Goal: Navigation & Orientation: Find specific page/section

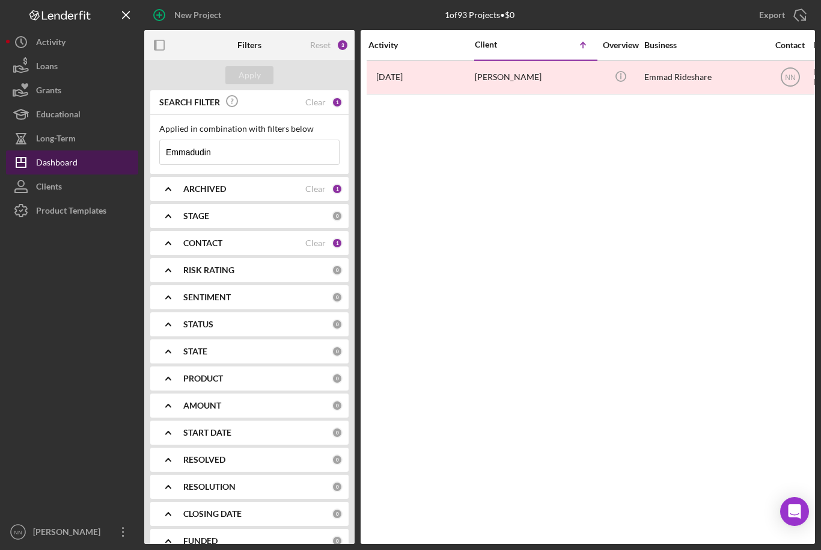
click at [73, 159] on div "Dashboard" at bounding box center [56, 163] width 41 height 27
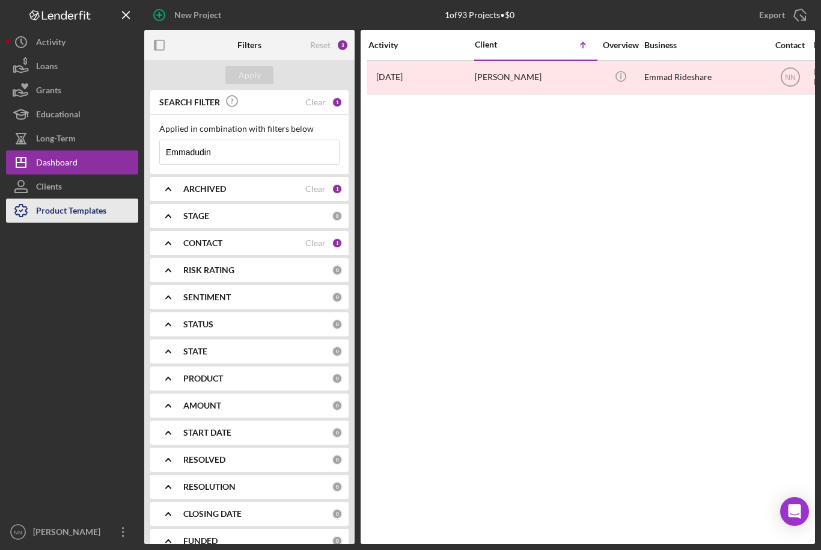
click at [60, 199] on div "Product Templates" at bounding box center [71, 211] width 70 height 27
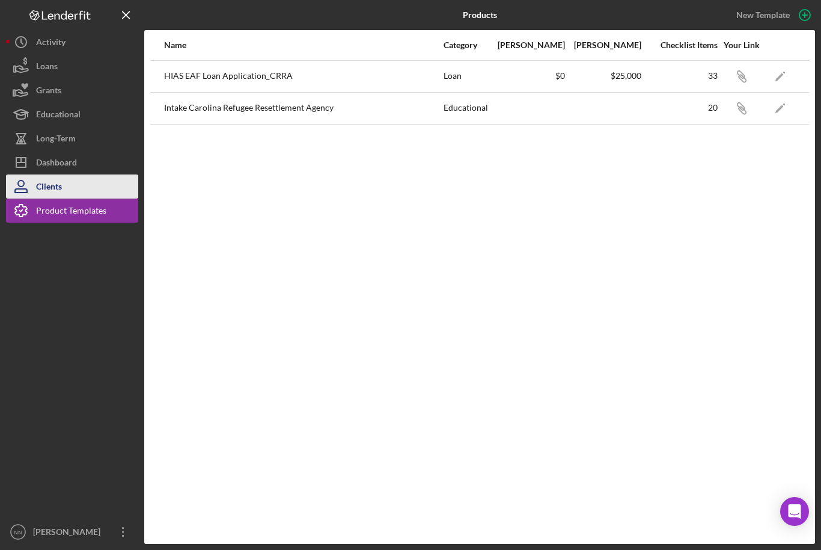
click at [60, 184] on div "Clients" at bounding box center [49, 187] width 26 height 27
